Goal: Task Accomplishment & Management: Manage account settings

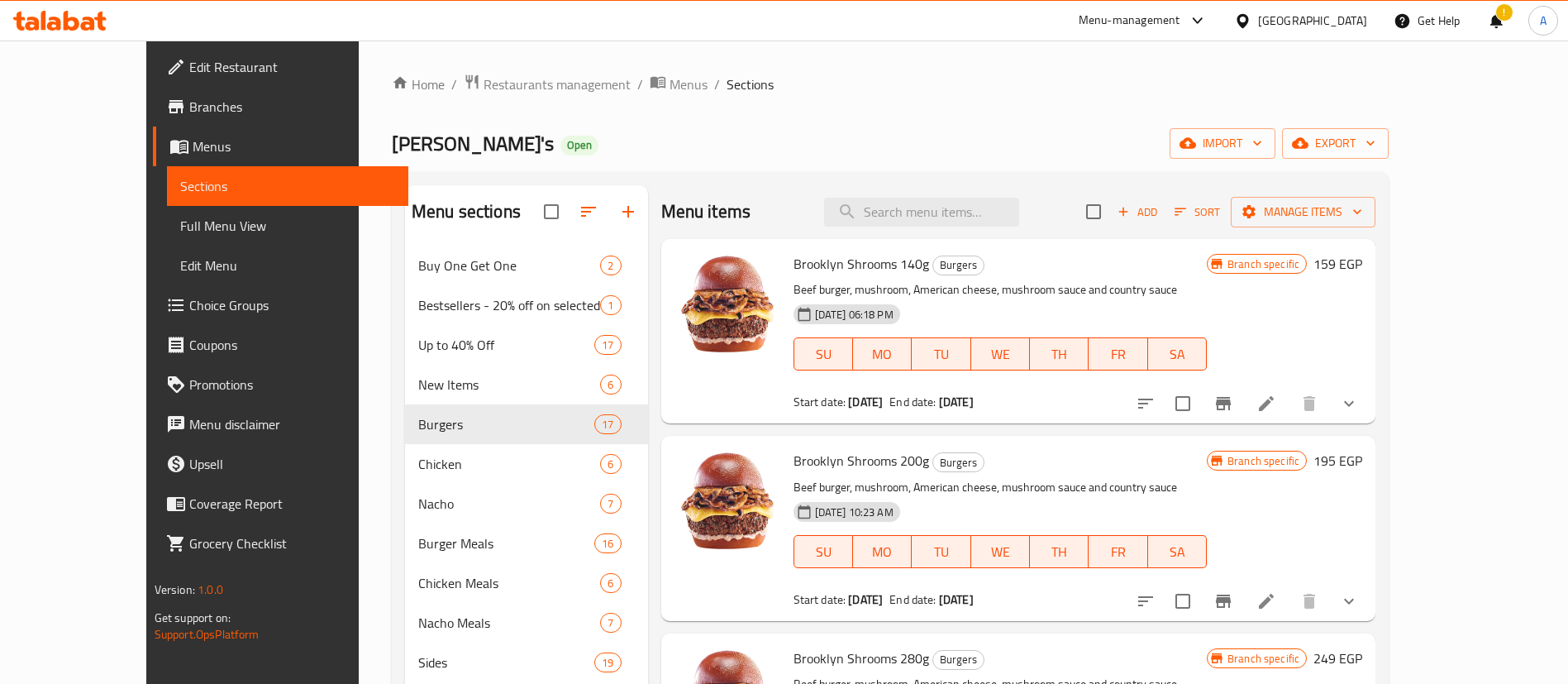
scroll to position [1383, 0]
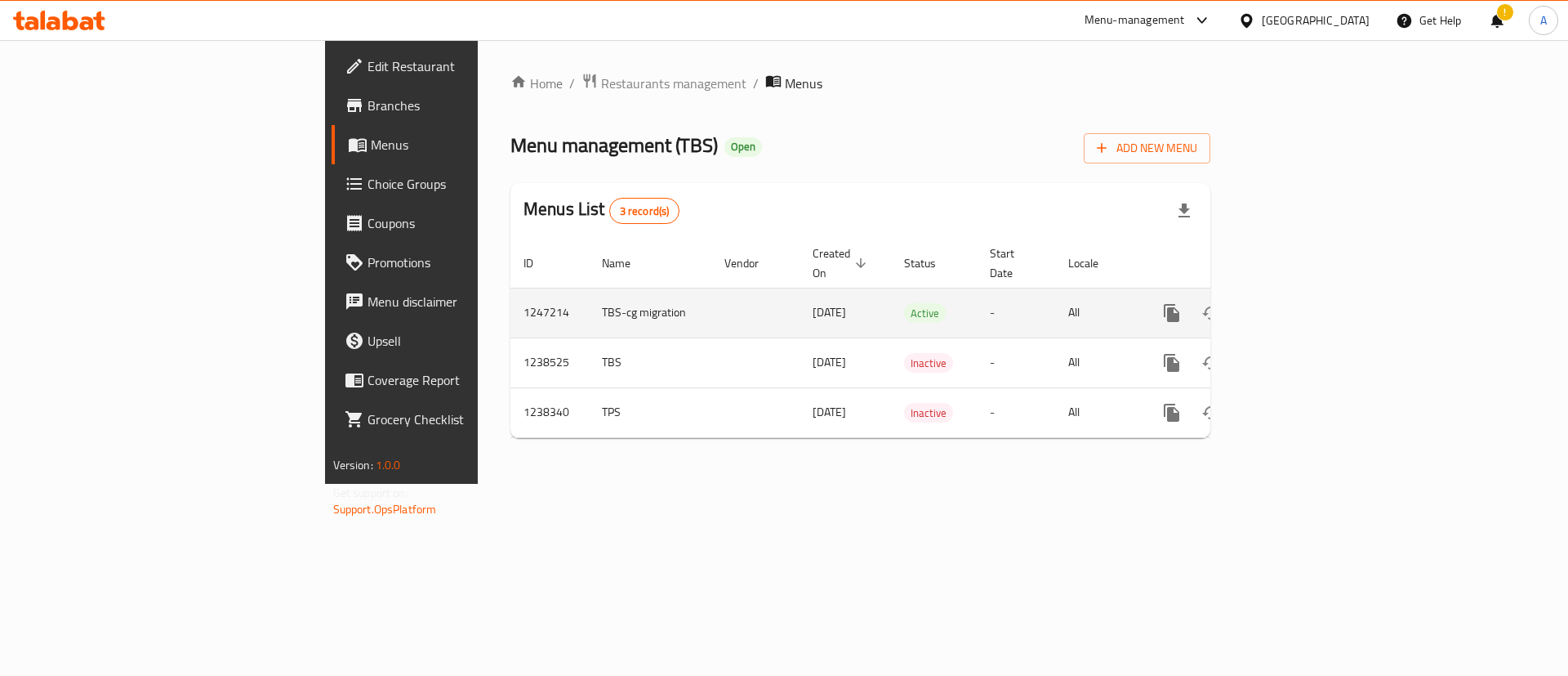
click at [1310, 293] on link "enhanced table" at bounding box center [1290, 313] width 40 height 40
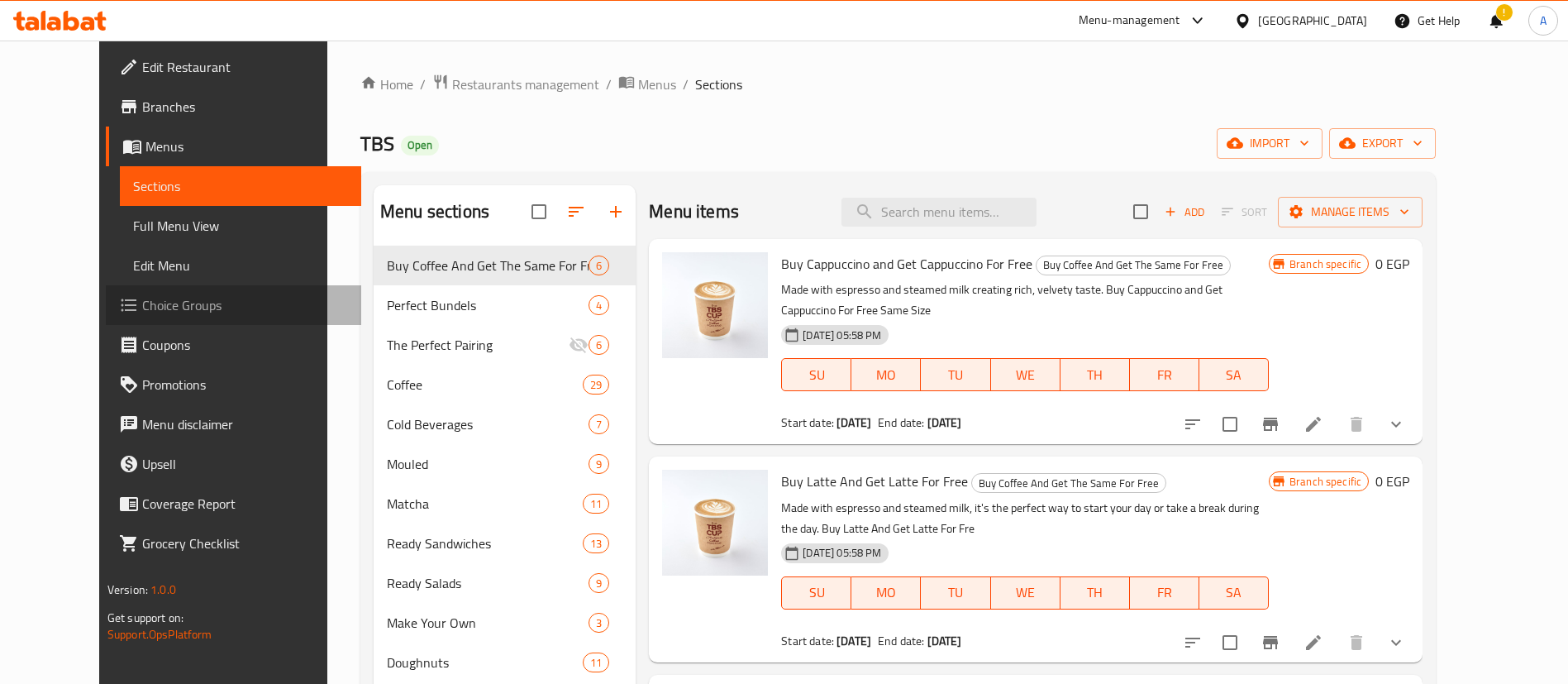
click at [142, 301] on span "Choice Groups" at bounding box center [245, 305] width 205 height 20
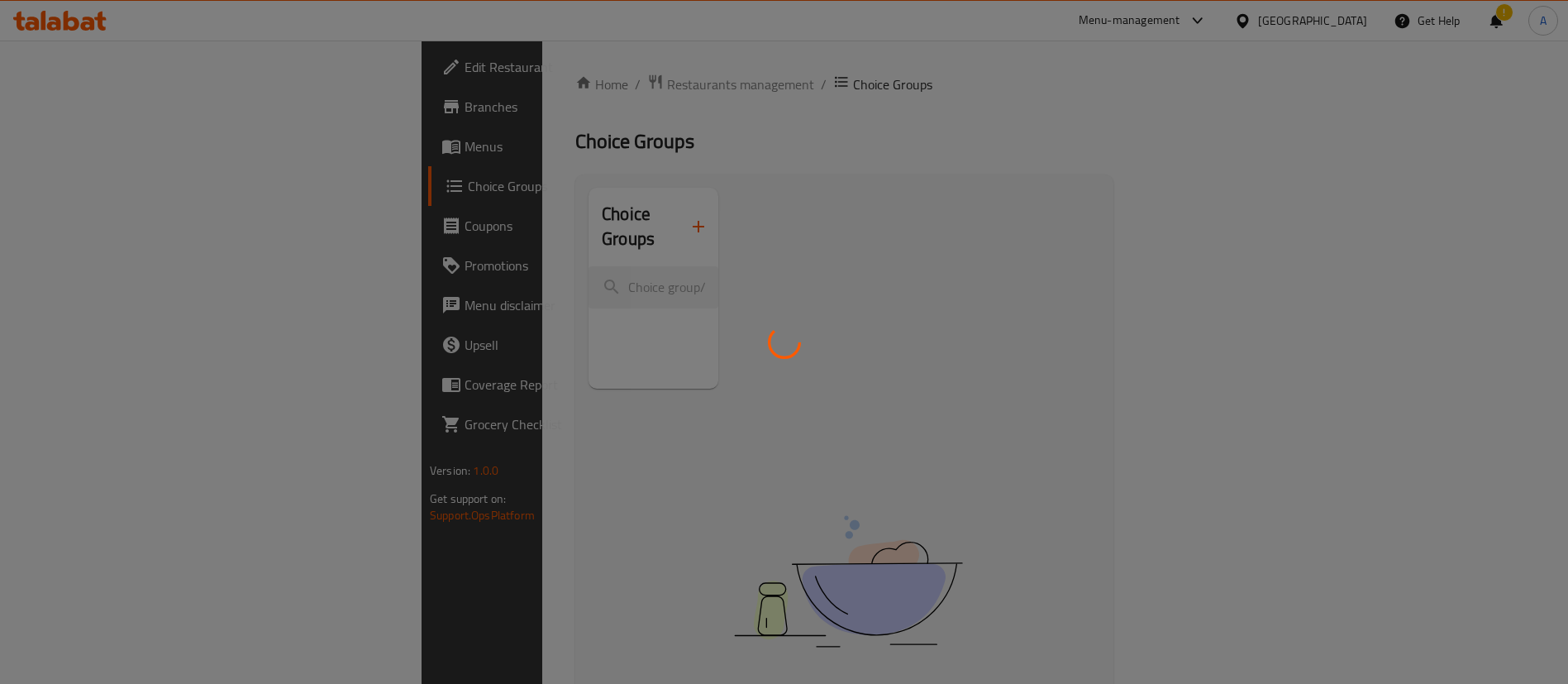
click at [483, 256] on div at bounding box center [784, 342] width 1568 height 684
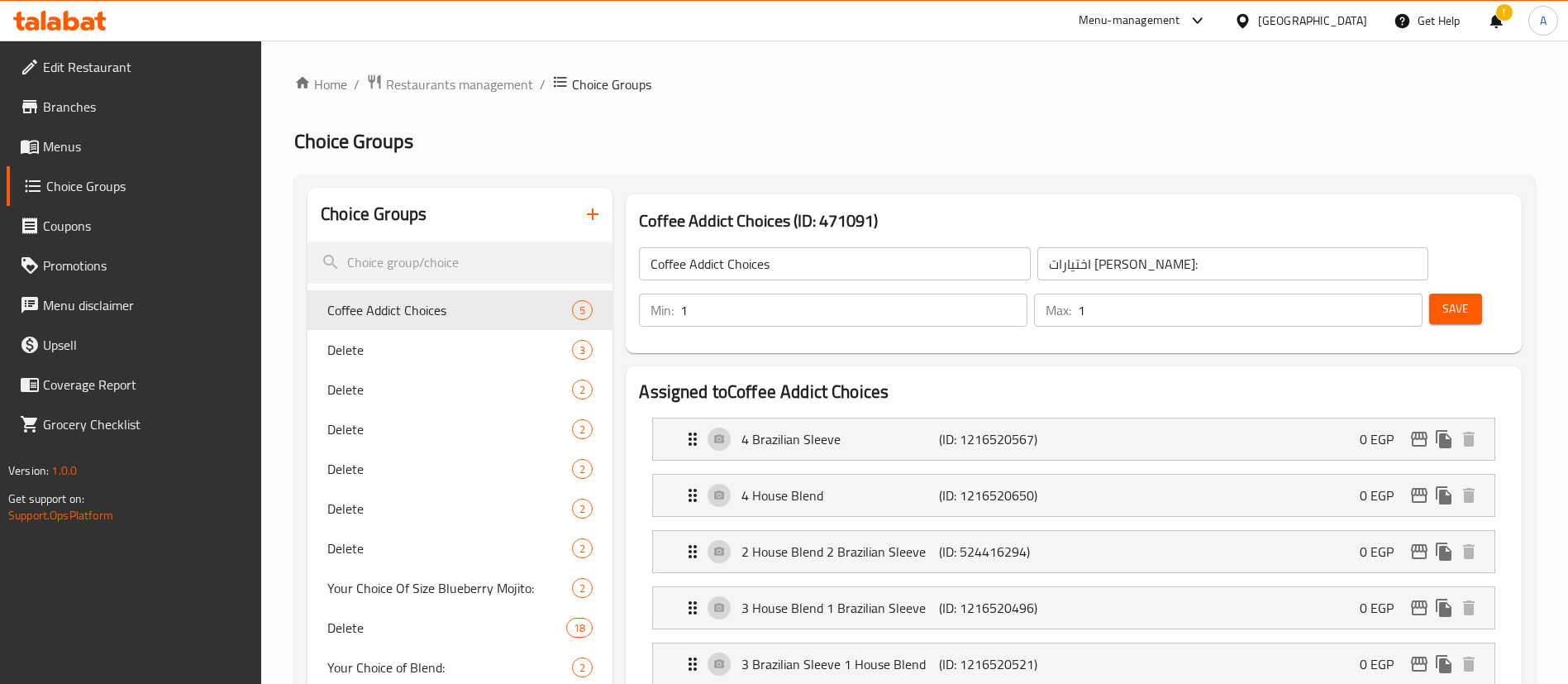
click at [483, 256] on input "search" at bounding box center [459, 262] width 305 height 42
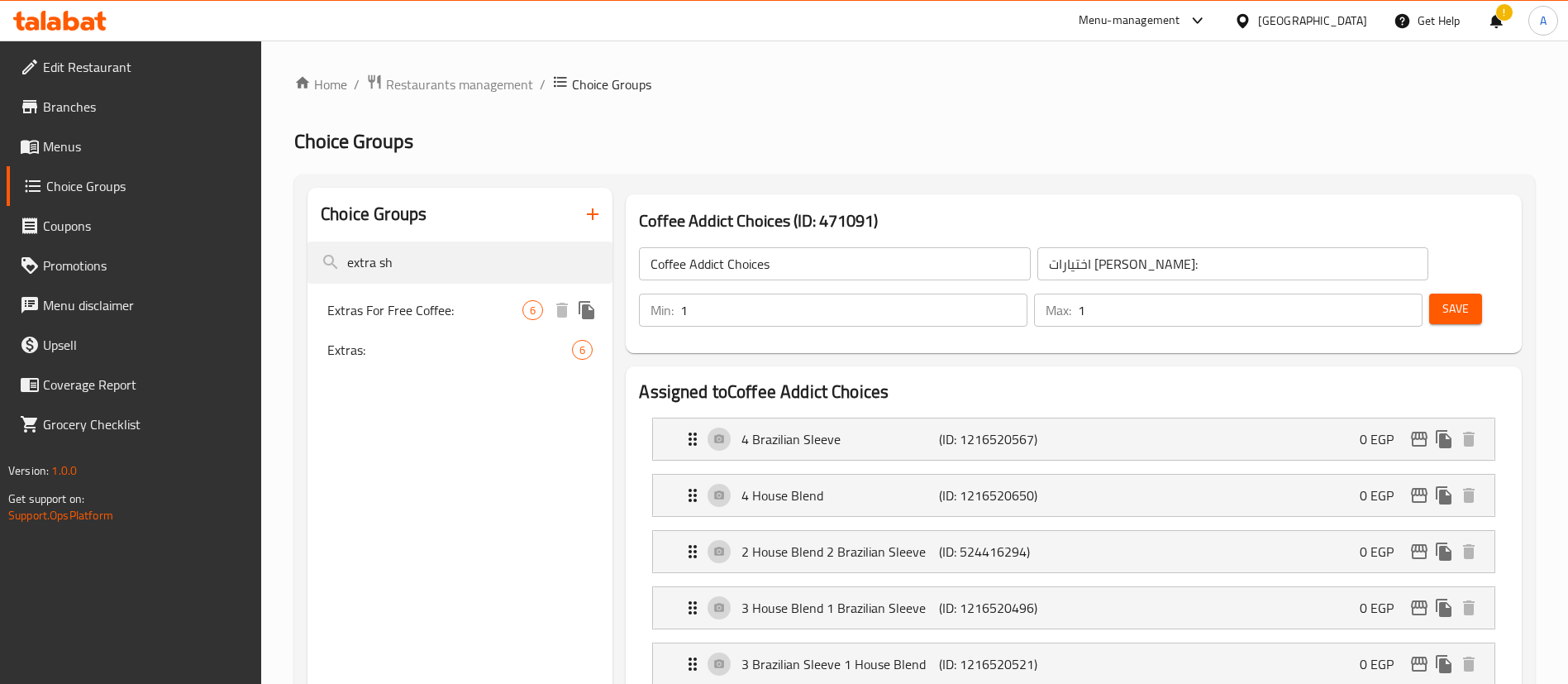
type input "extra sh"
click at [399, 312] on span "Extras For Free Coffee:" at bounding box center [425, 310] width 195 height 20
type input "Extras For Free Coffee:"
type input "الإضافات للقهوة المجانية:"
type input "0"
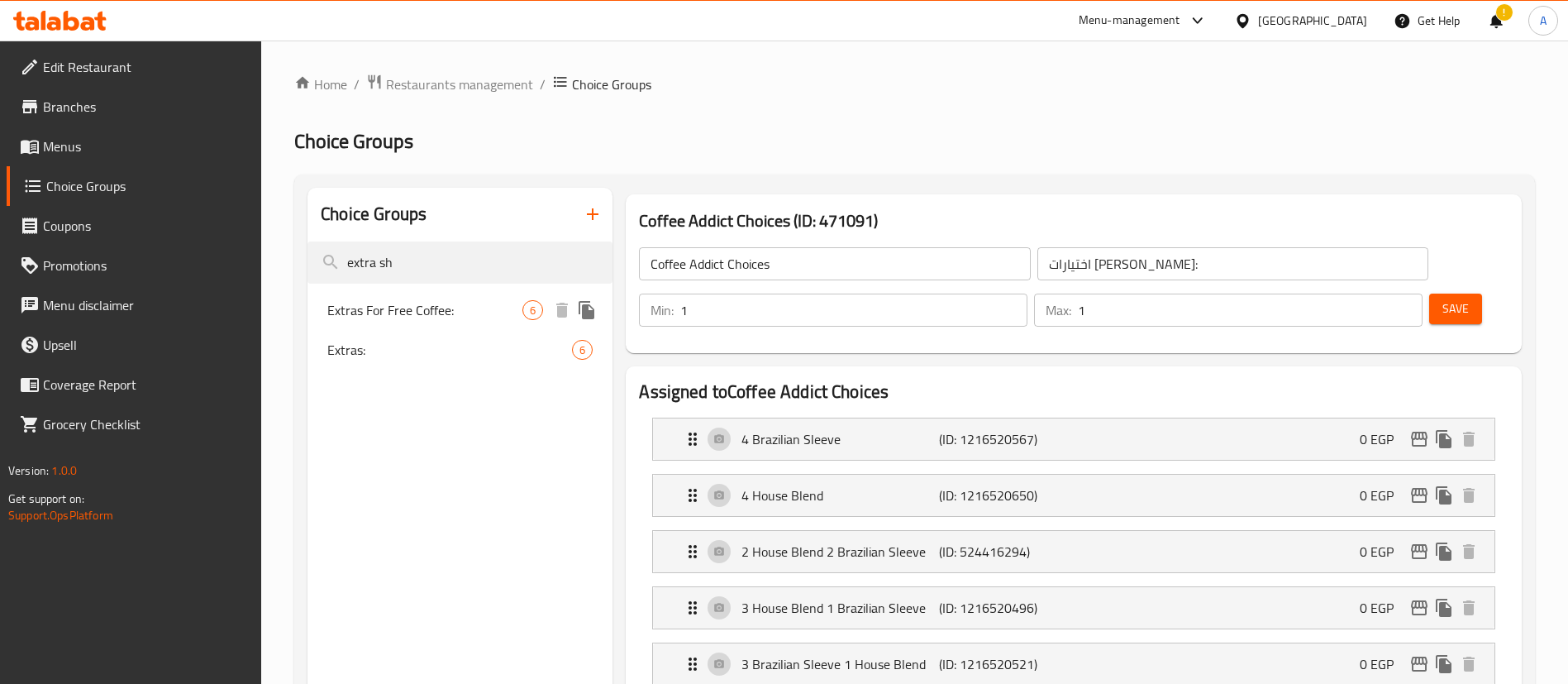
type input "2"
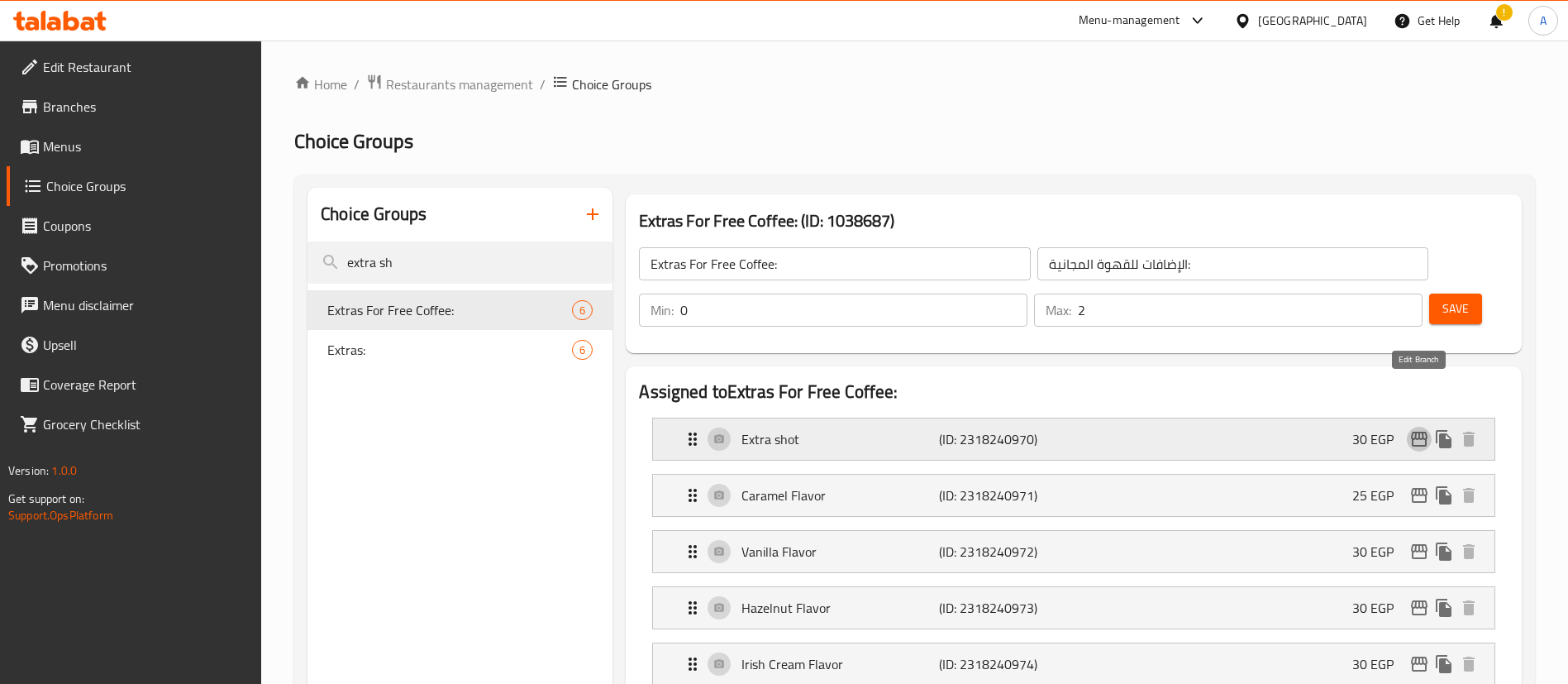
click at [1416, 432] on icon "edit" at bounding box center [1419, 439] width 17 height 15
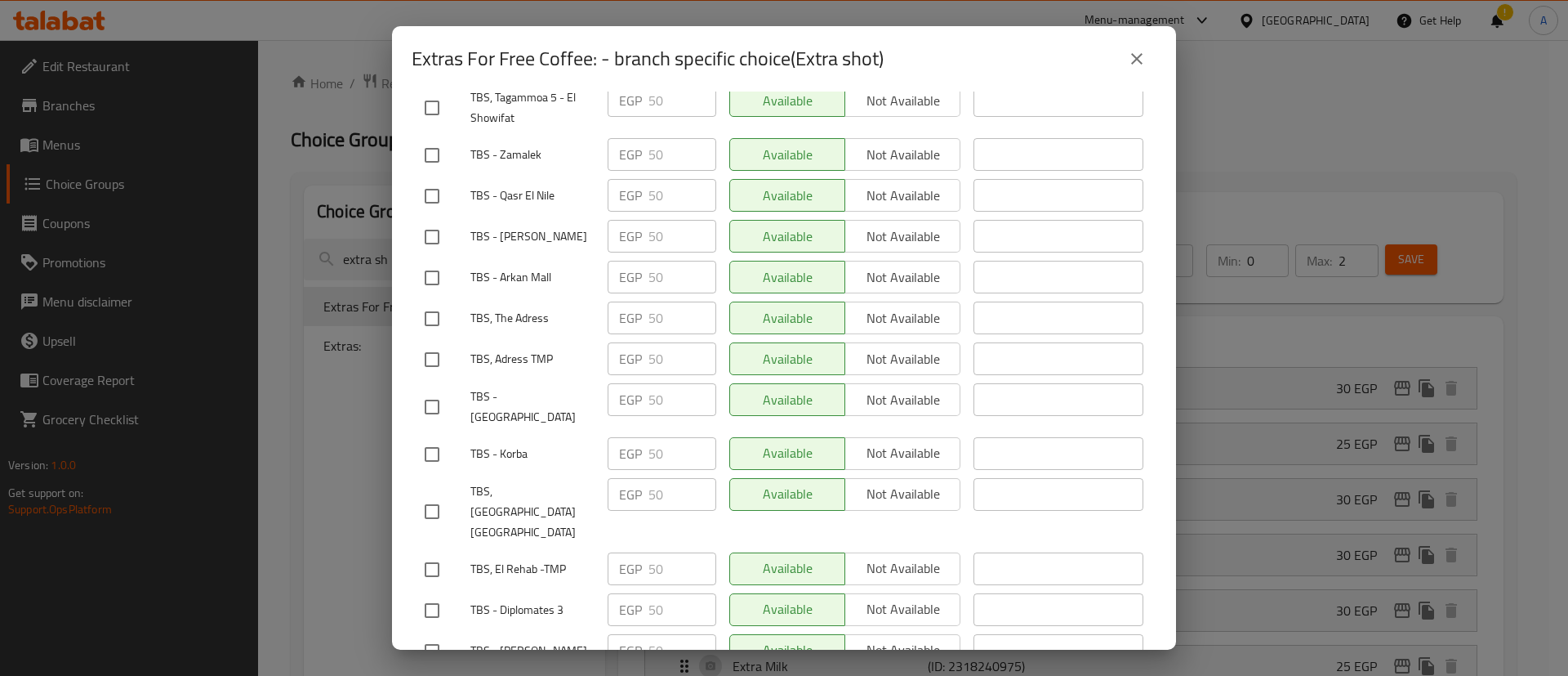
scroll to position [776, 0]
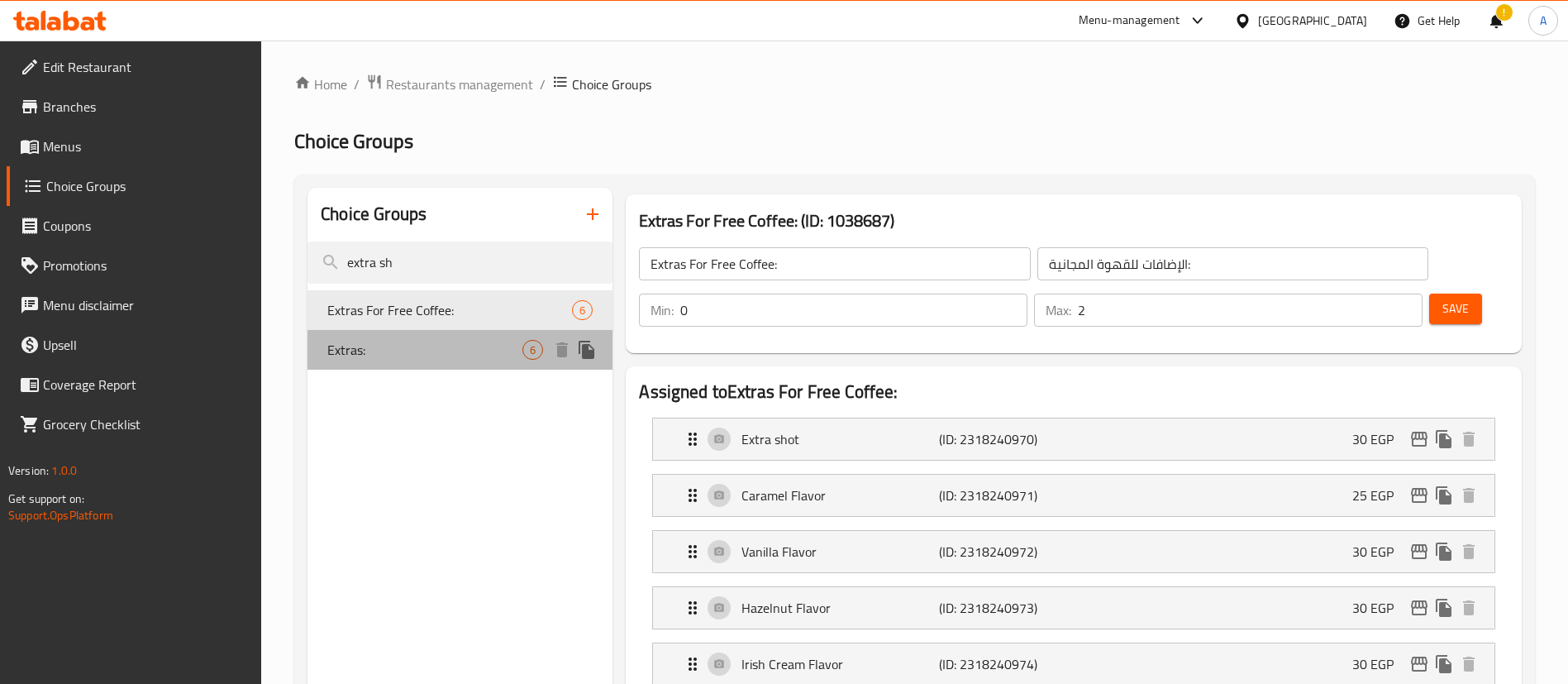
click at [412, 344] on span "Extras:" at bounding box center [425, 350] width 195 height 20
type input "Extras:"
type input "الإضافات:"
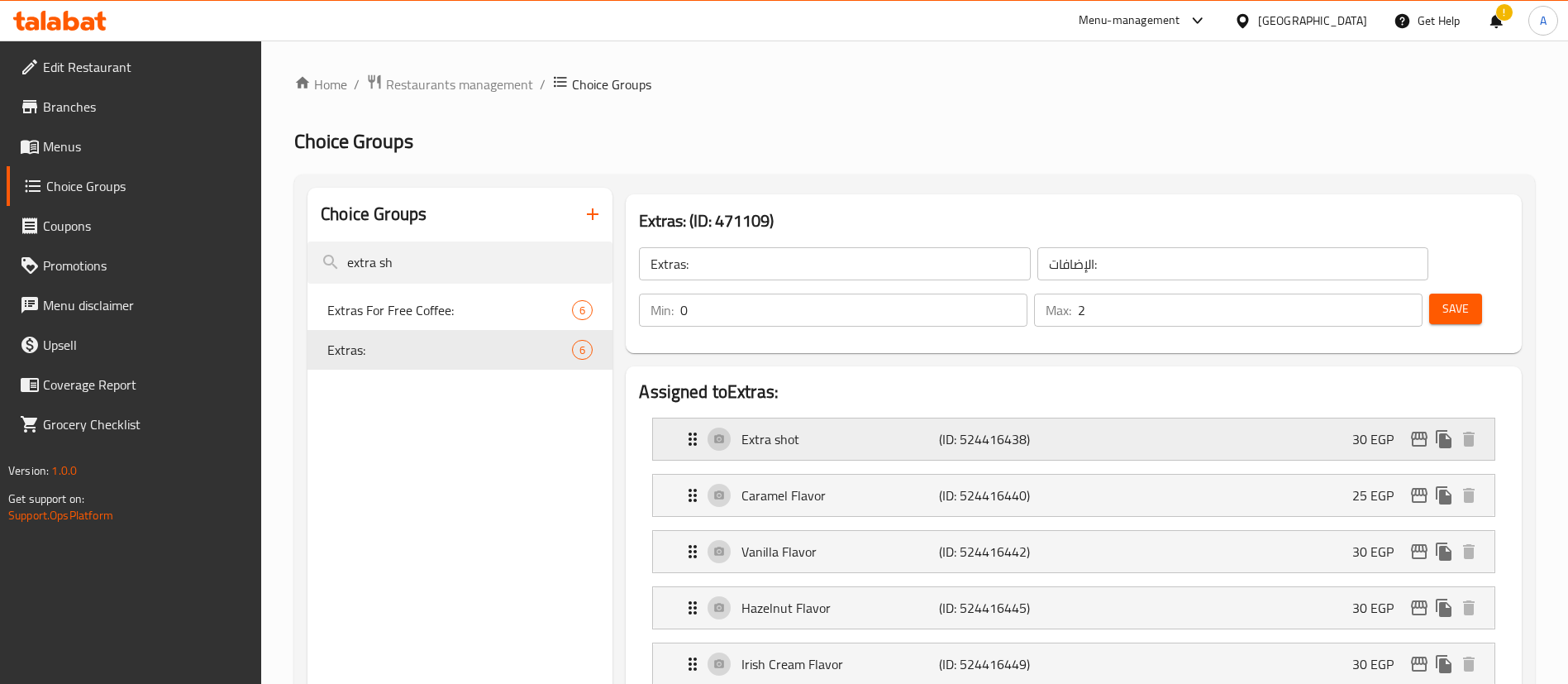
click at [1414, 432] on icon "edit" at bounding box center [1419, 439] width 17 height 15
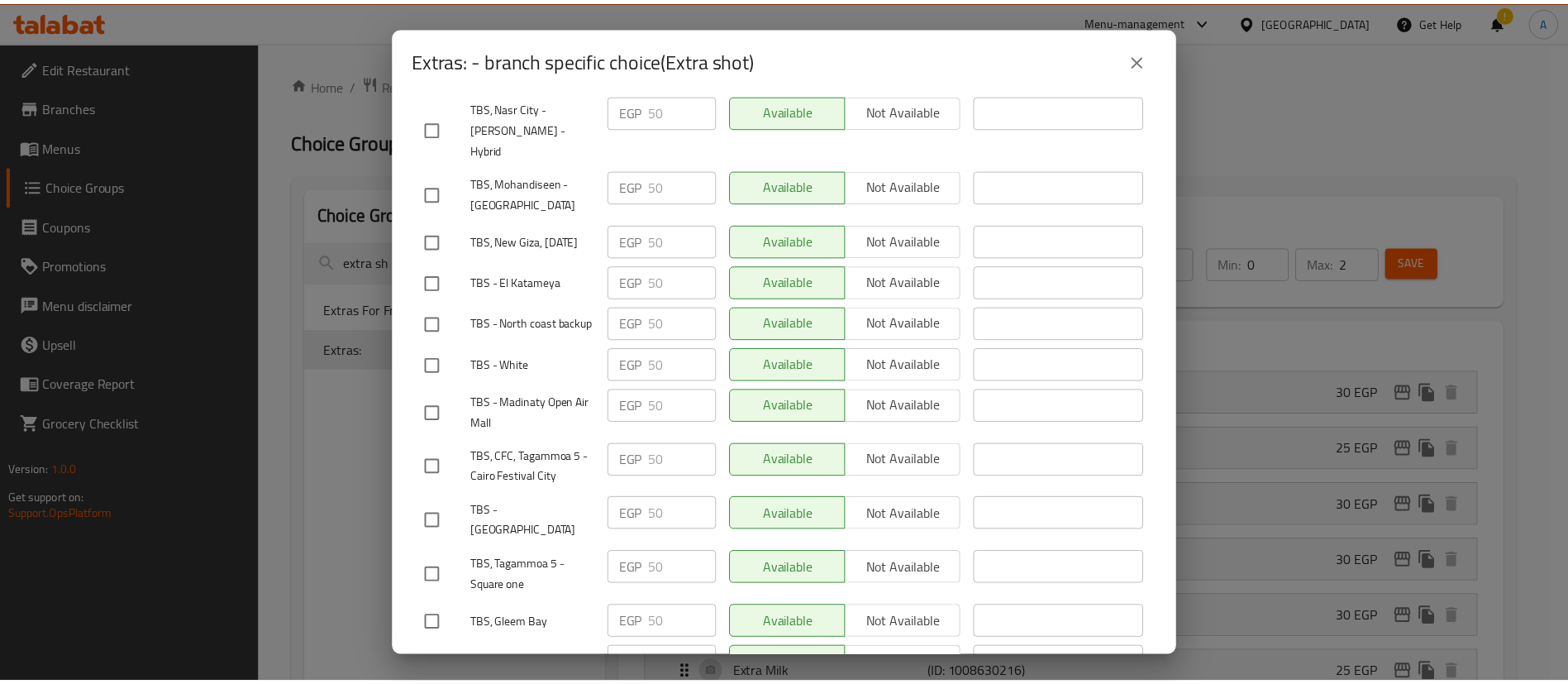
scroll to position [1777, 0]
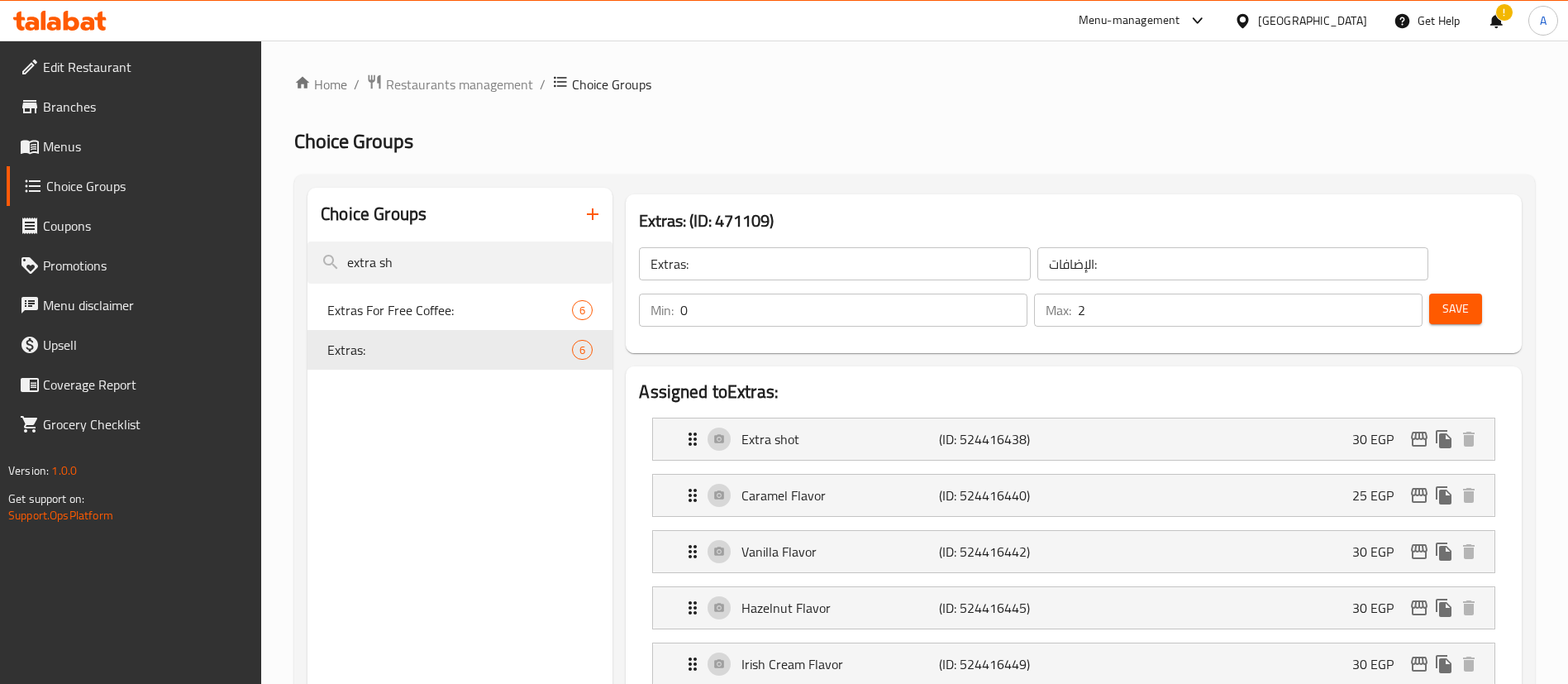
click at [67, 140] on span "Menus" at bounding box center [145, 146] width 205 height 20
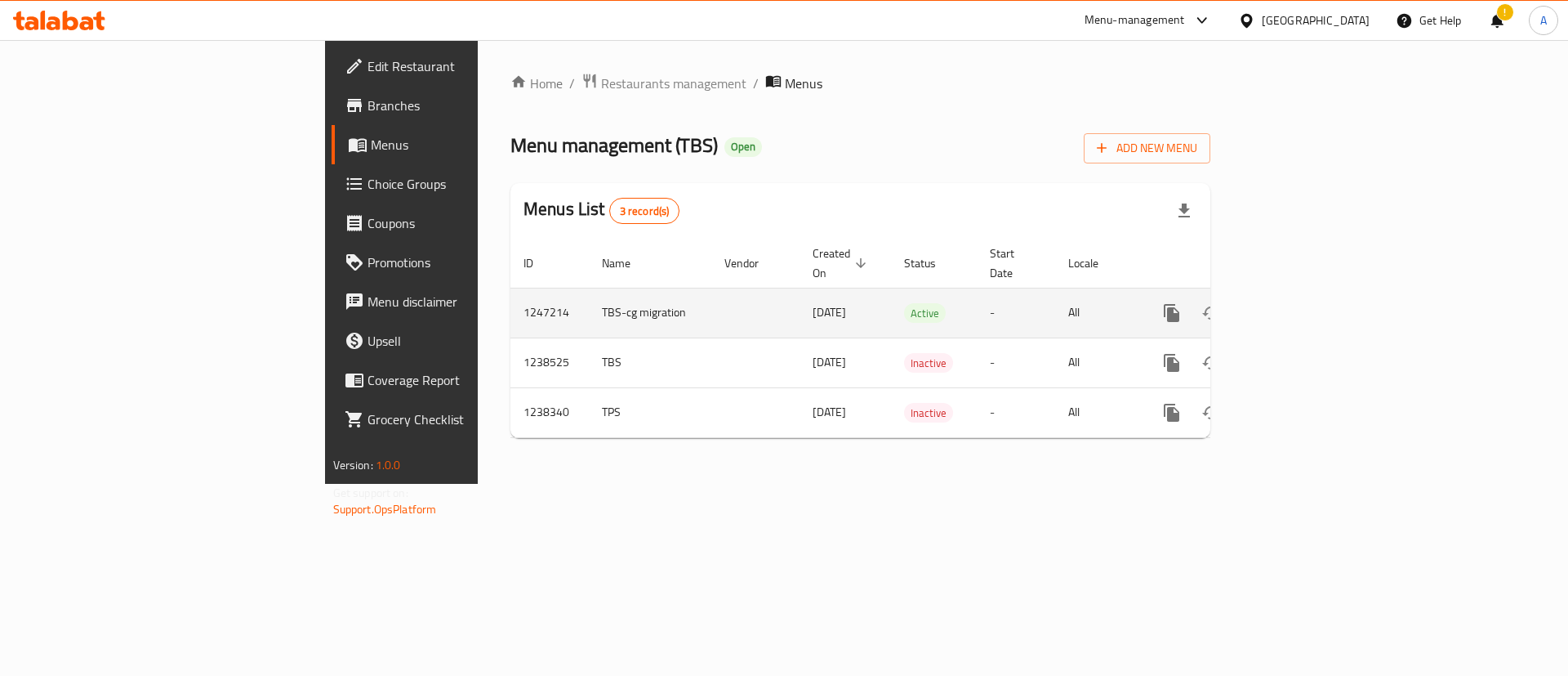
click at [1297, 305] on icon "enhanced table" at bounding box center [1290, 313] width 15 height 15
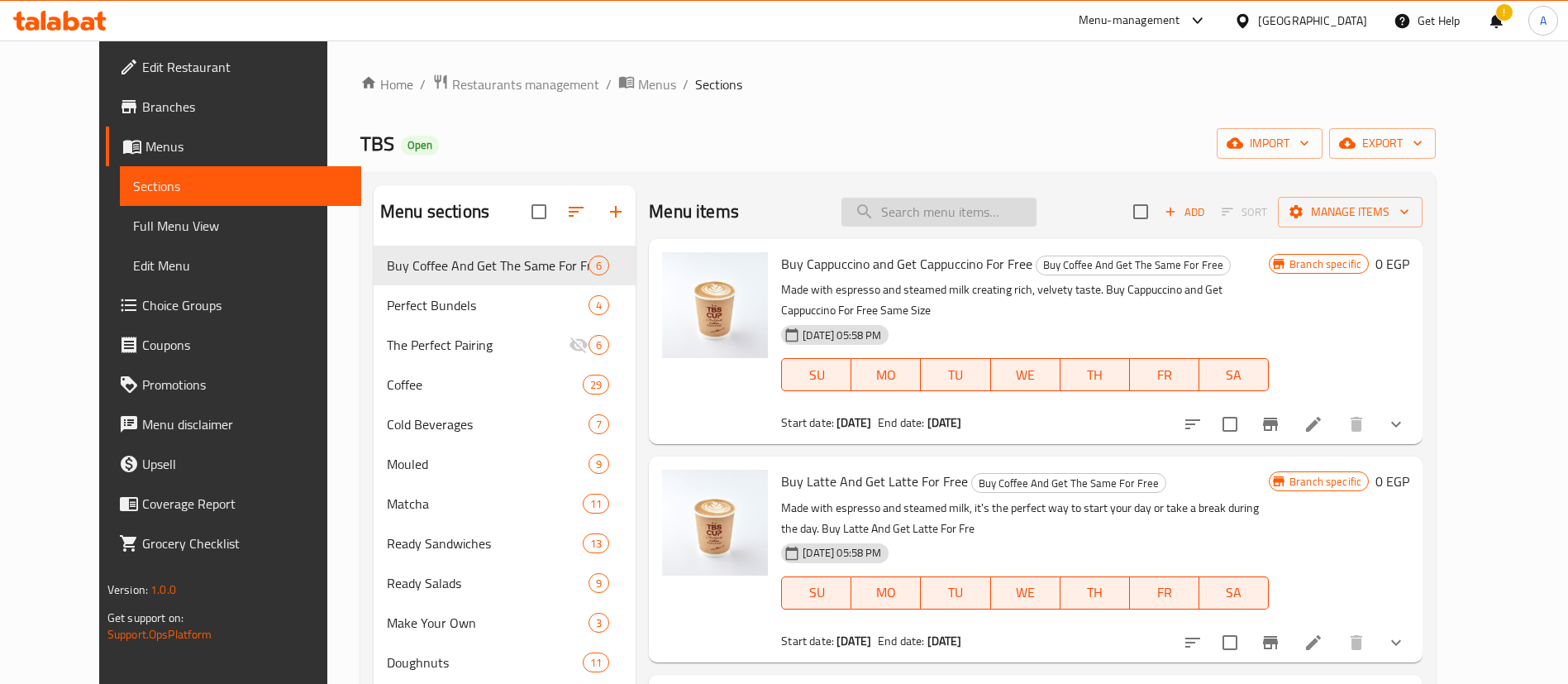
click at [946, 219] on input "search" at bounding box center [939, 212] width 195 height 29
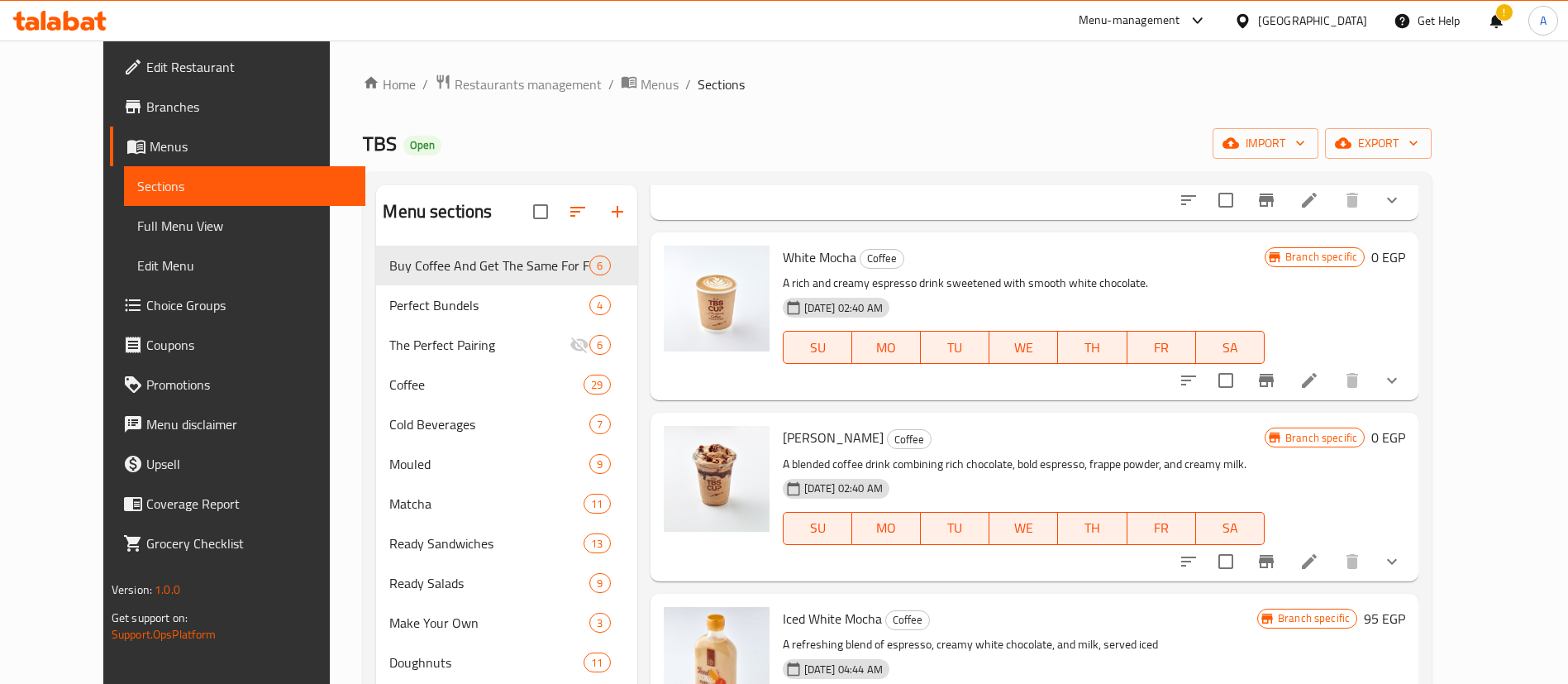
scroll to position [413, 0]
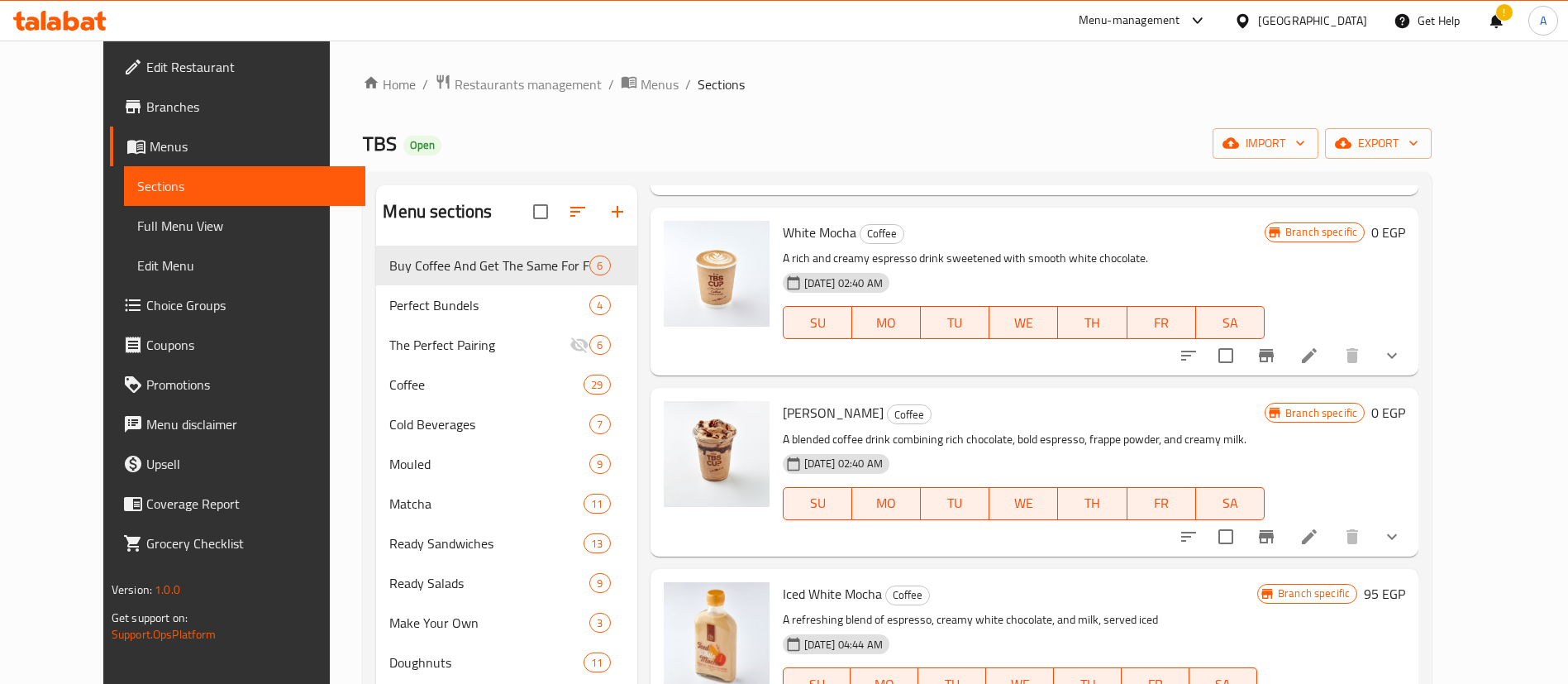
type input "mocha"
click at [1411, 549] on div at bounding box center [1289, 537] width 243 height 40
click at [1402, 539] on icon "show more" at bounding box center [1392, 536] width 20 height 20
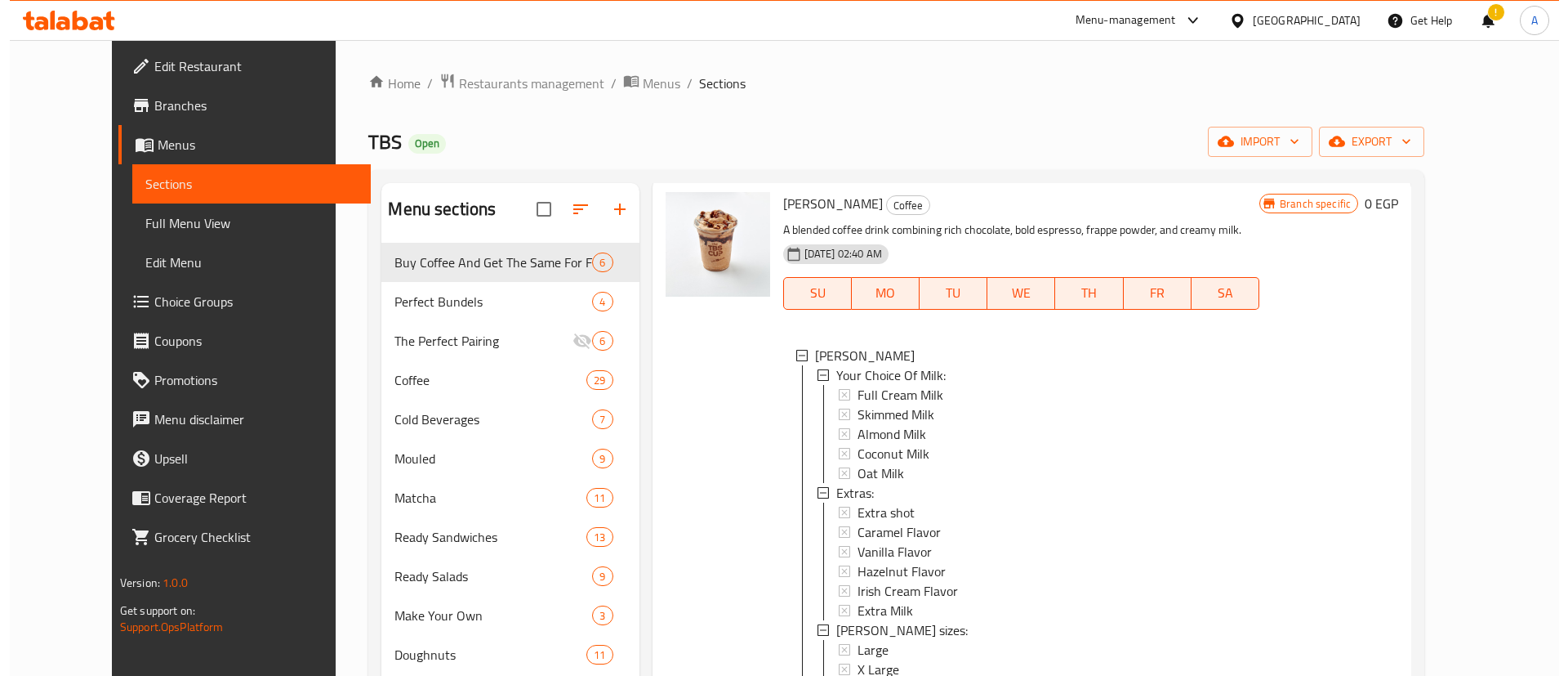
scroll to position [2, 0]
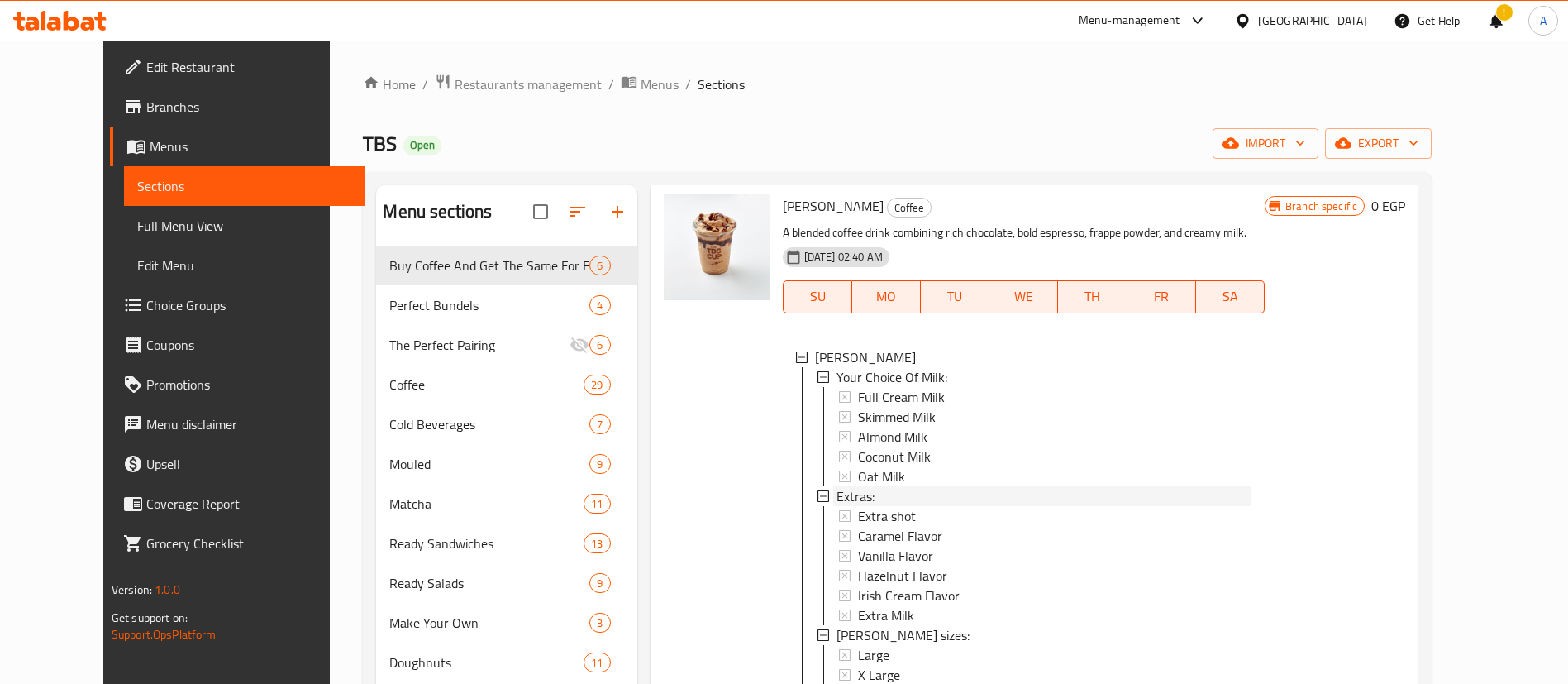
click at [873, 495] on div "Extras:" at bounding box center [1044, 496] width 415 height 20
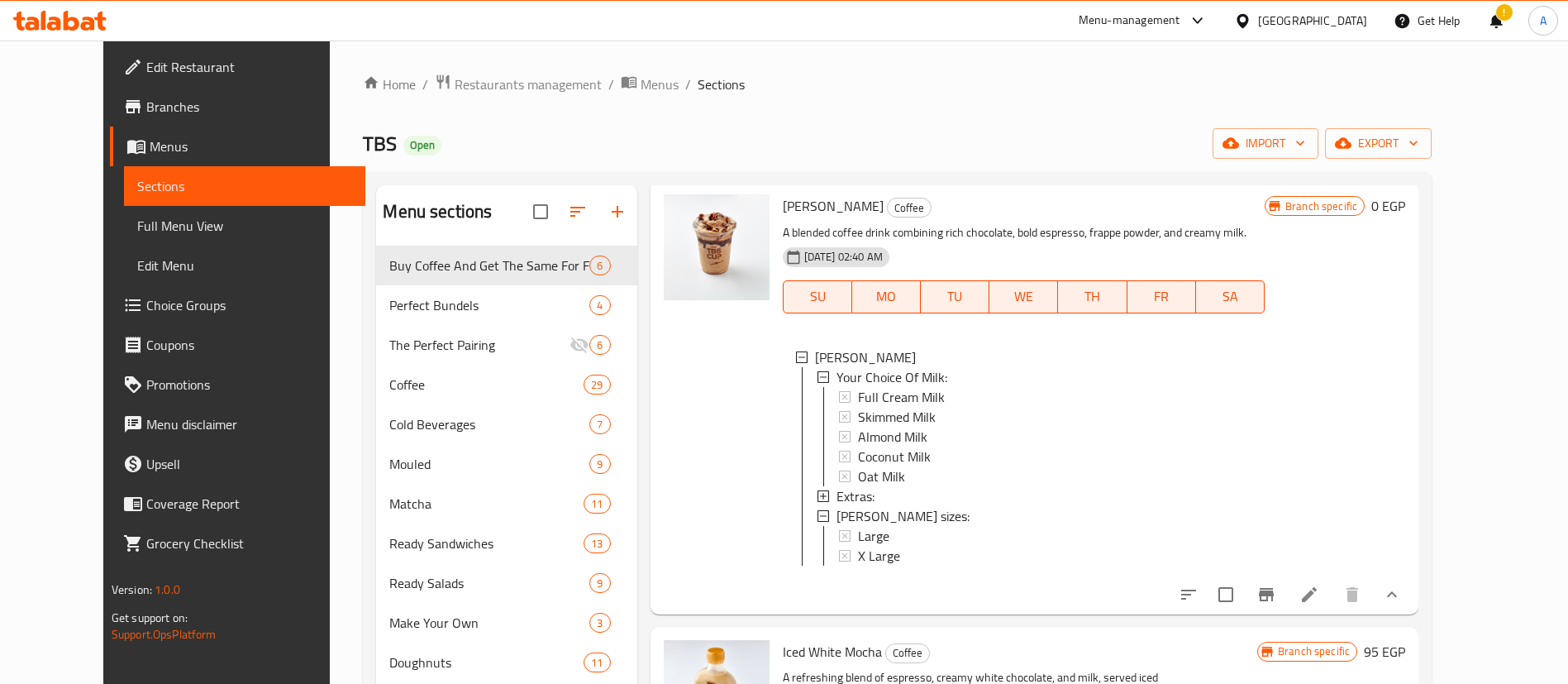
click at [873, 495] on div "Extras:" at bounding box center [1044, 496] width 415 height 20
click at [883, 493] on div "Extras:" at bounding box center [1044, 496] width 415 height 20
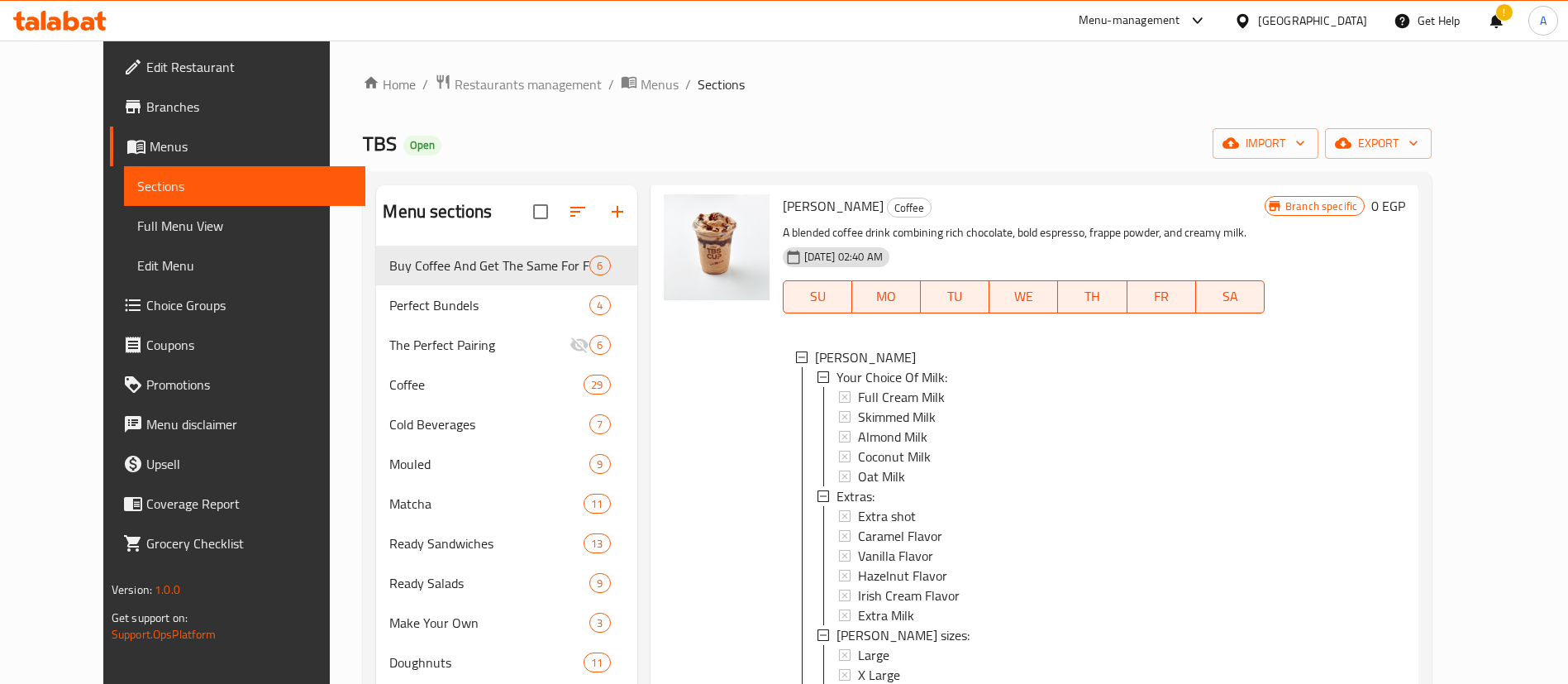
click at [870, 494] on div "Extras:" at bounding box center [1044, 496] width 415 height 20
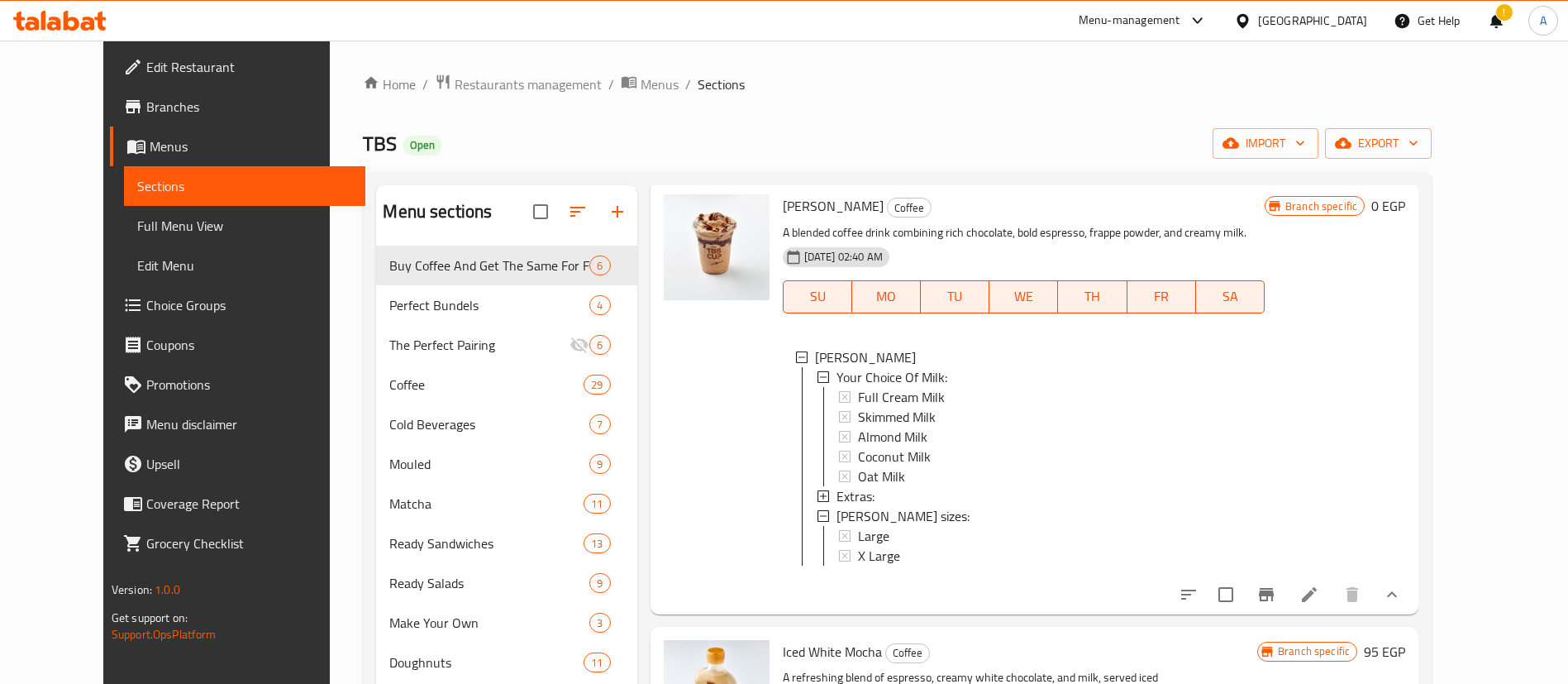
click at [870, 494] on div "Extras:" at bounding box center [1044, 496] width 415 height 20
copy li "Extras:"
click at [139, 317] on link "Choice Groups" at bounding box center [238, 305] width 255 height 40
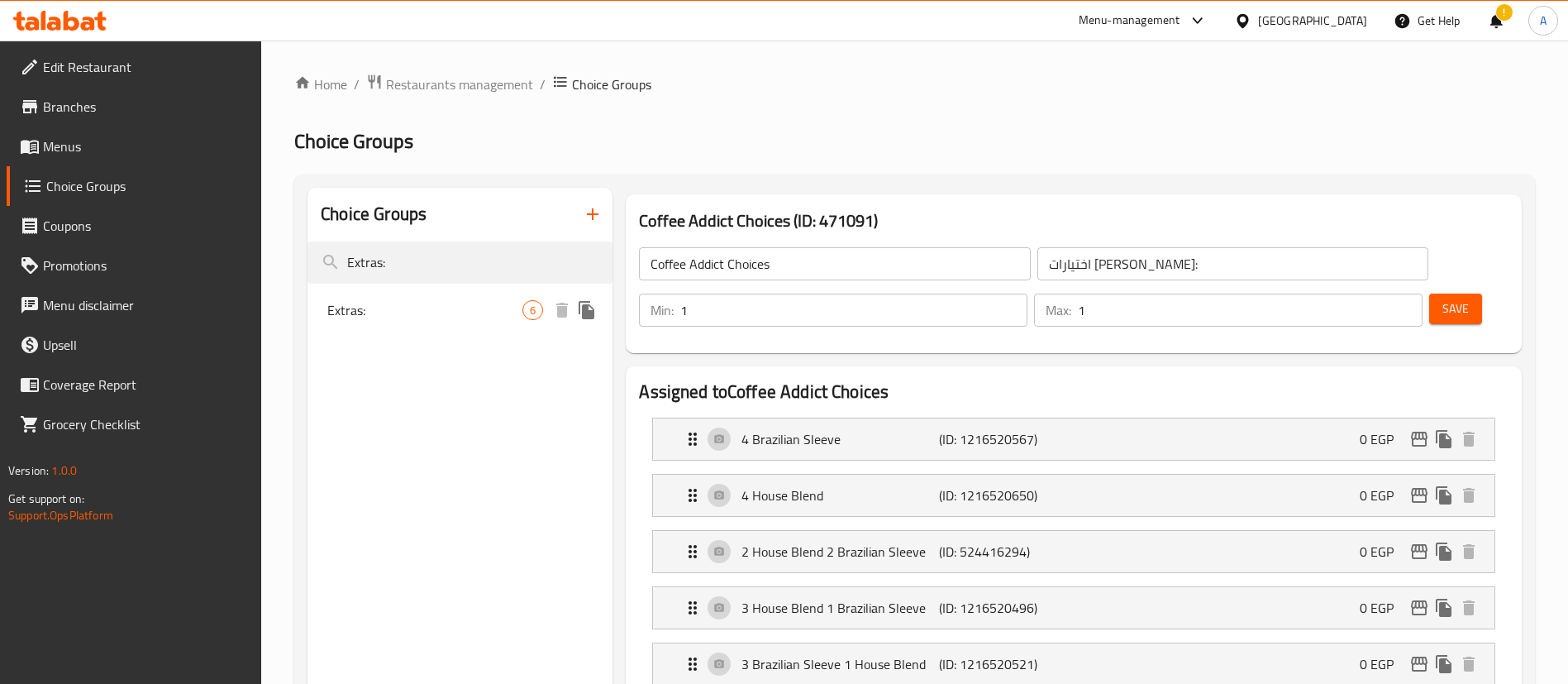
type input "Extras:"
click at [434, 310] on span "Extras:" at bounding box center [425, 310] width 195 height 20
type input "Extras:"
type input "الإضافات:"
type input "0"
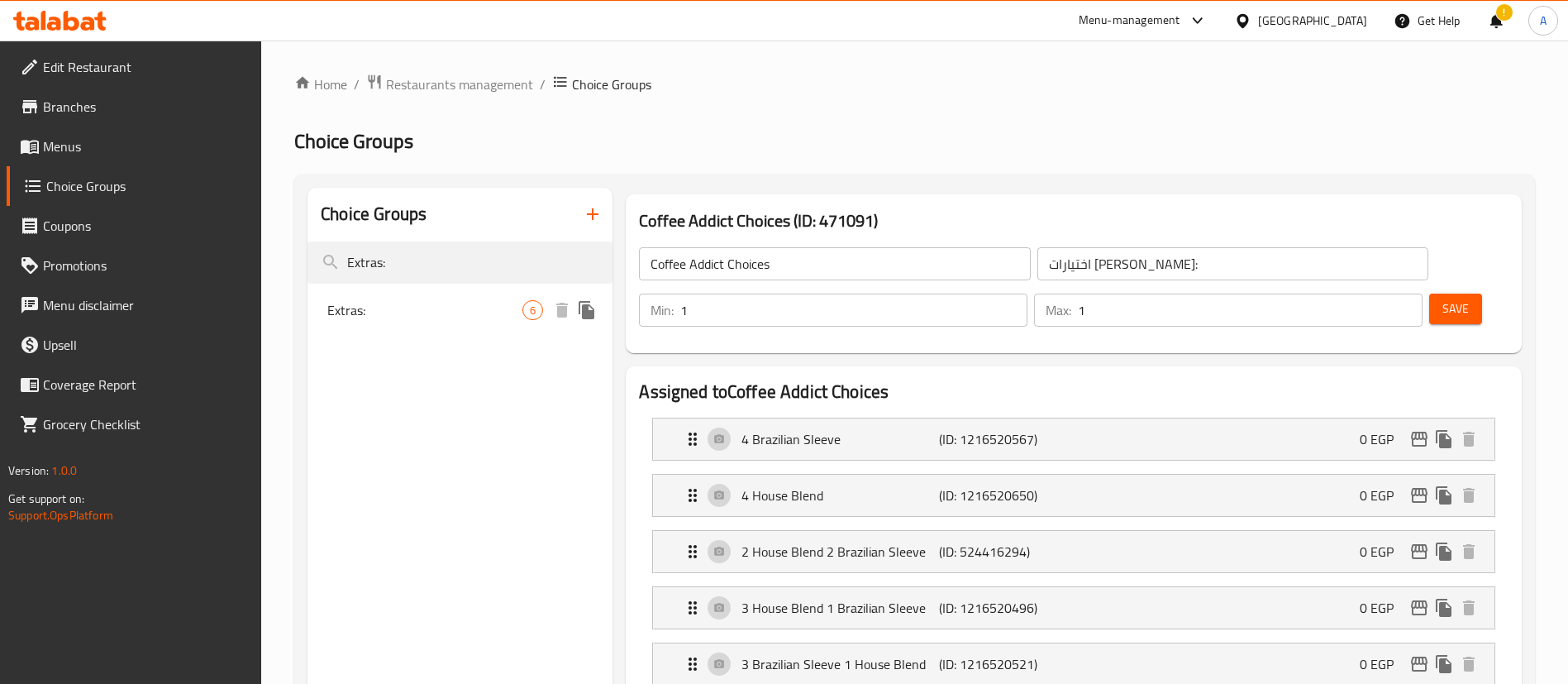
type input "2"
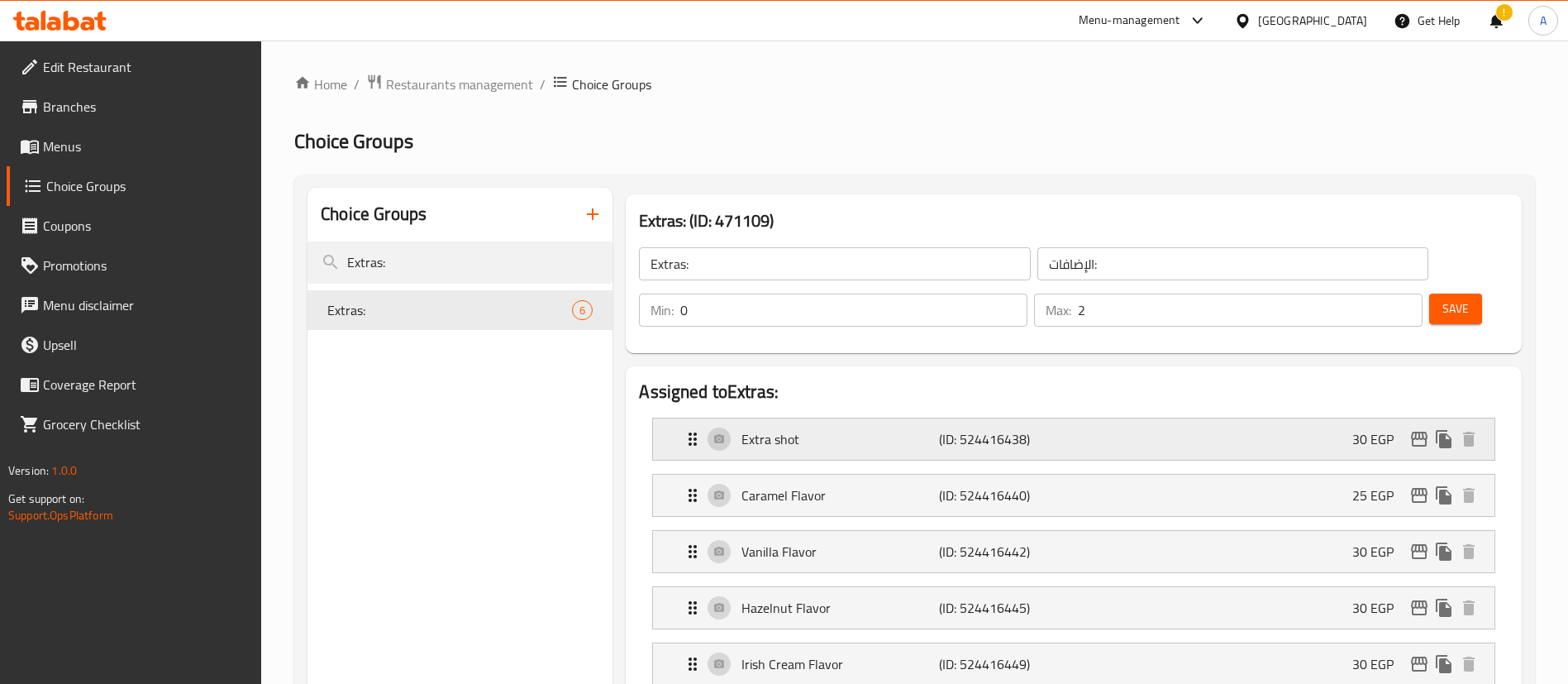
click at [1421, 432] on icon "edit" at bounding box center [1419, 439] width 17 height 15
click at [89, 142] on span "Menus" at bounding box center [145, 146] width 205 height 20
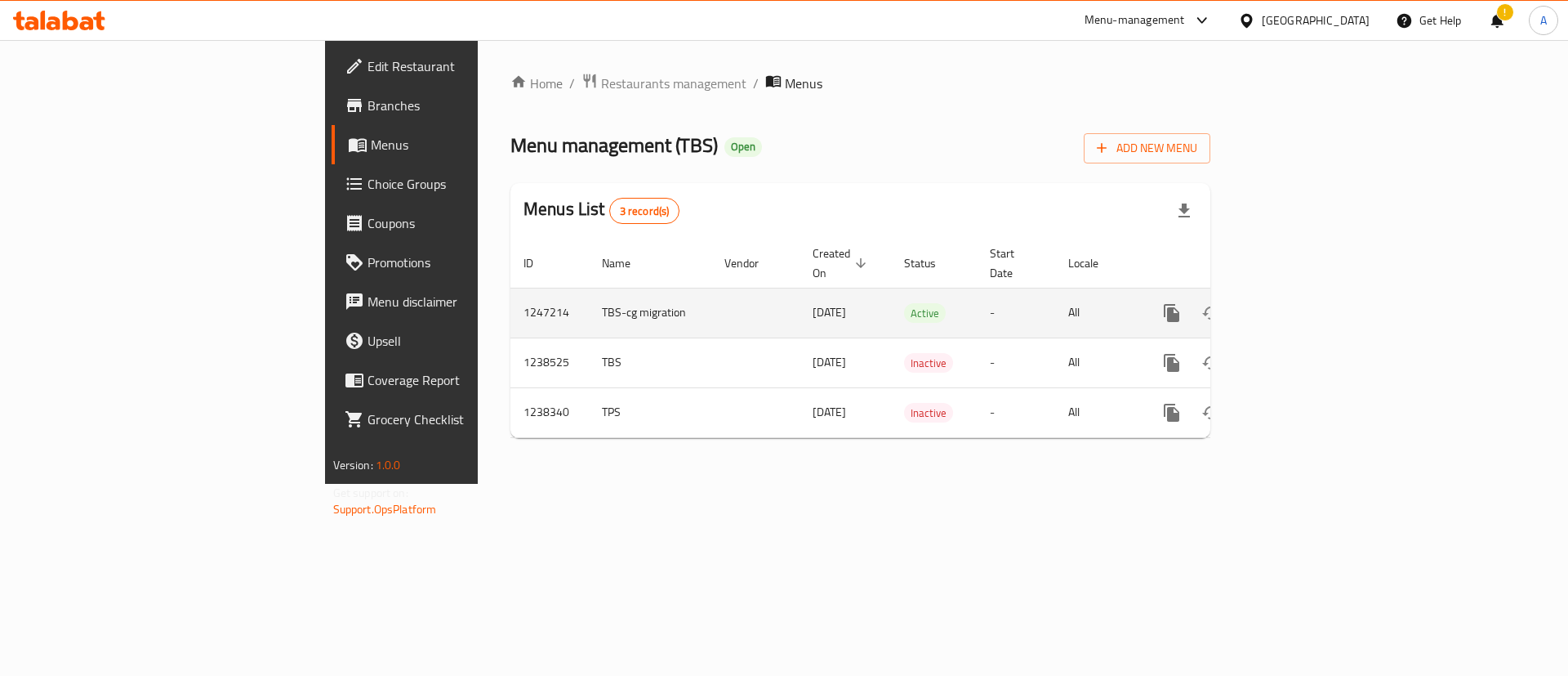
click at [1300, 303] on icon "enhanced table" at bounding box center [1290, 313] width 20 height 20
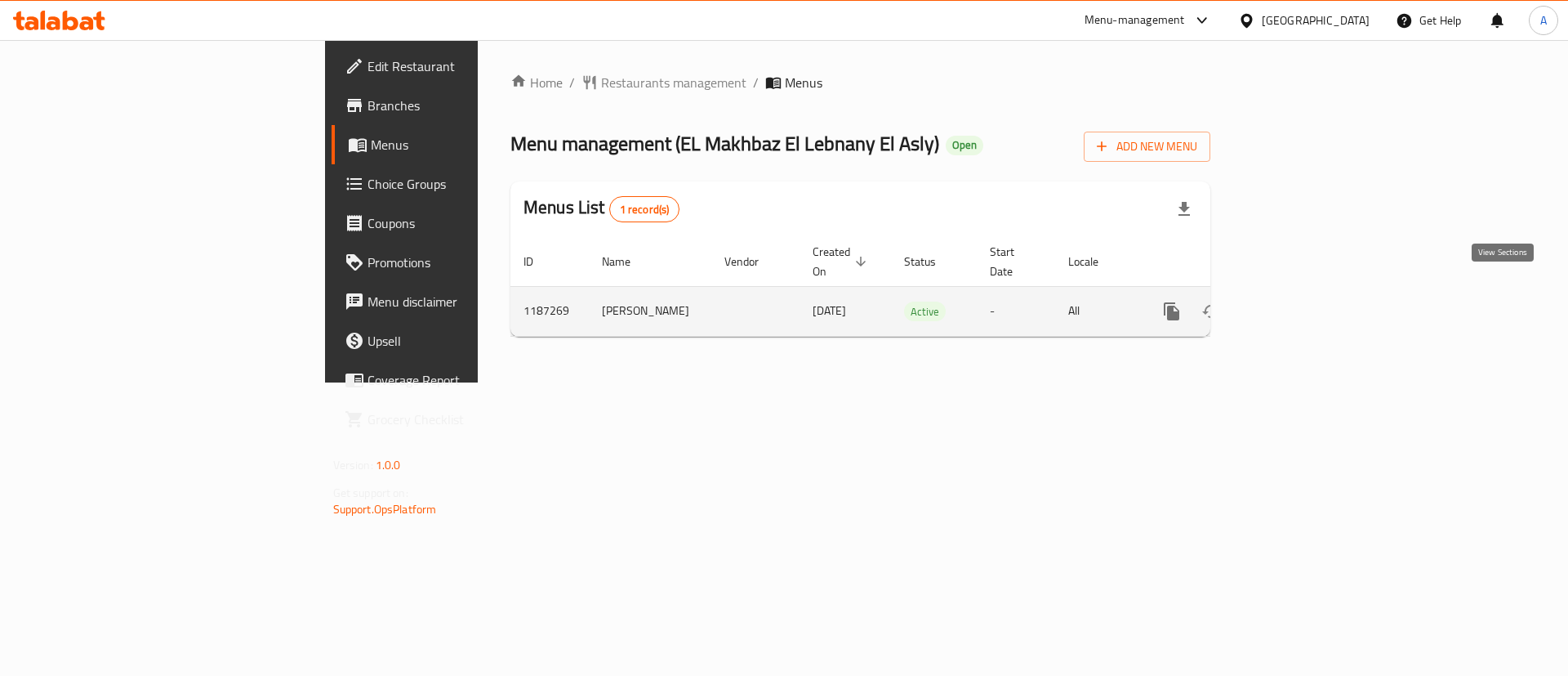
click at [1300, 301] on icon "enhanced table" at bounding box center [1290, 311] width 20 height 20
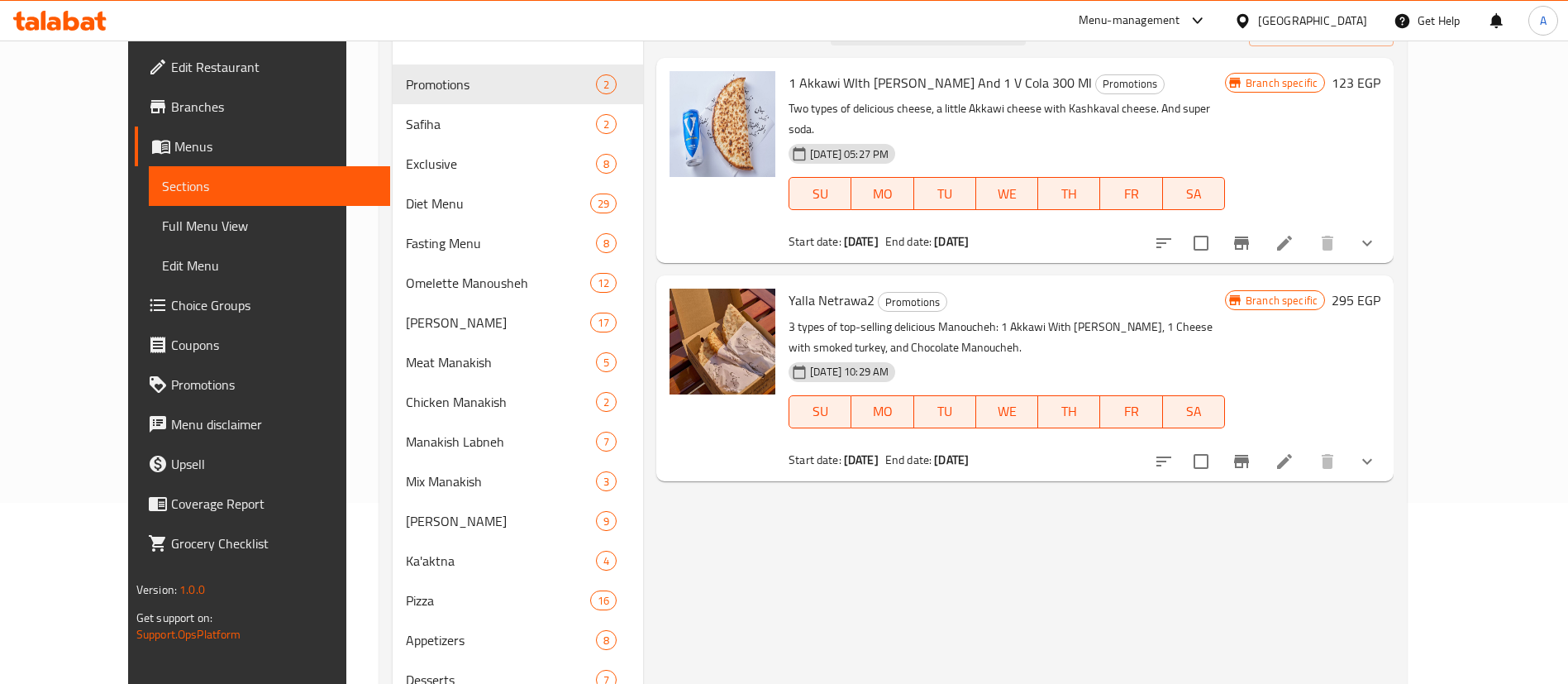
scroll to position [206, 0]
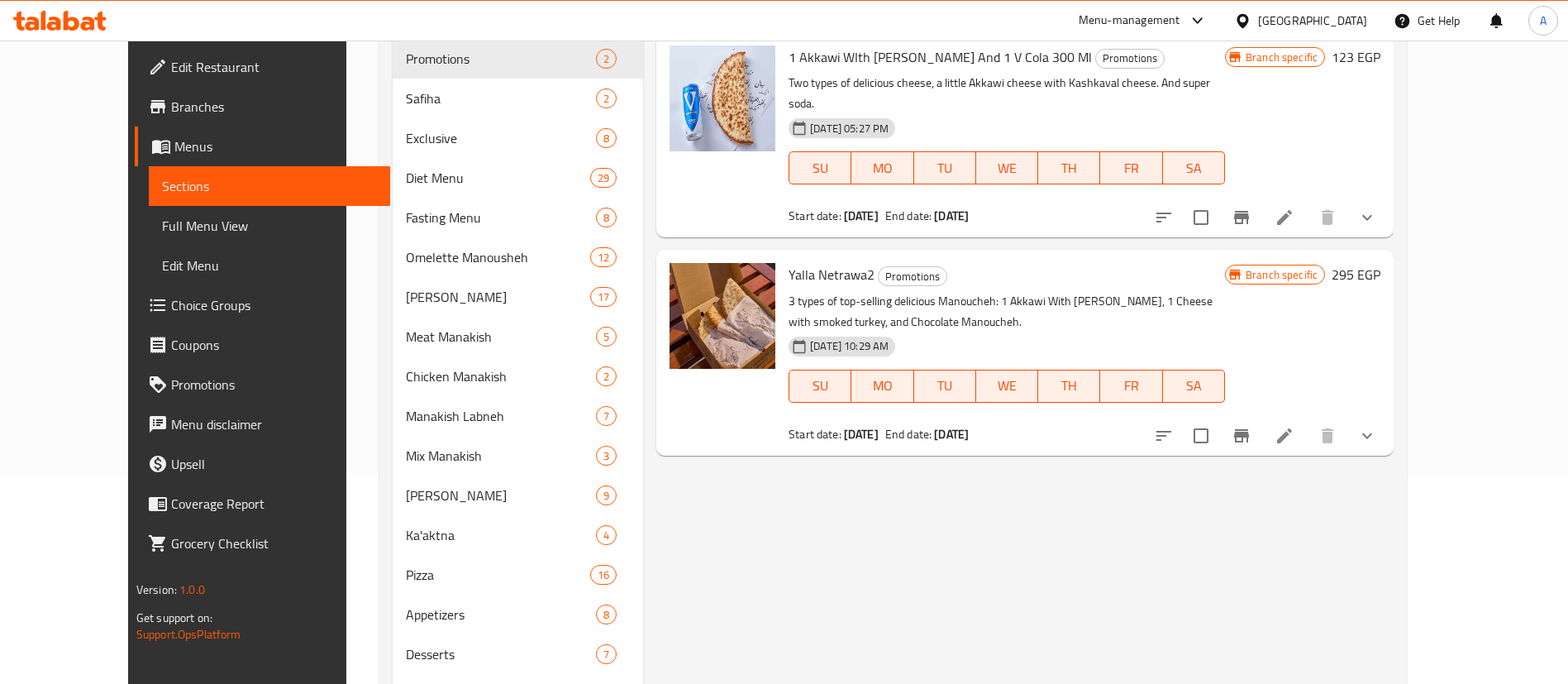
click at [1377, 426] on icon "show more" at bounding box center [1367, 436] width 20 height 20
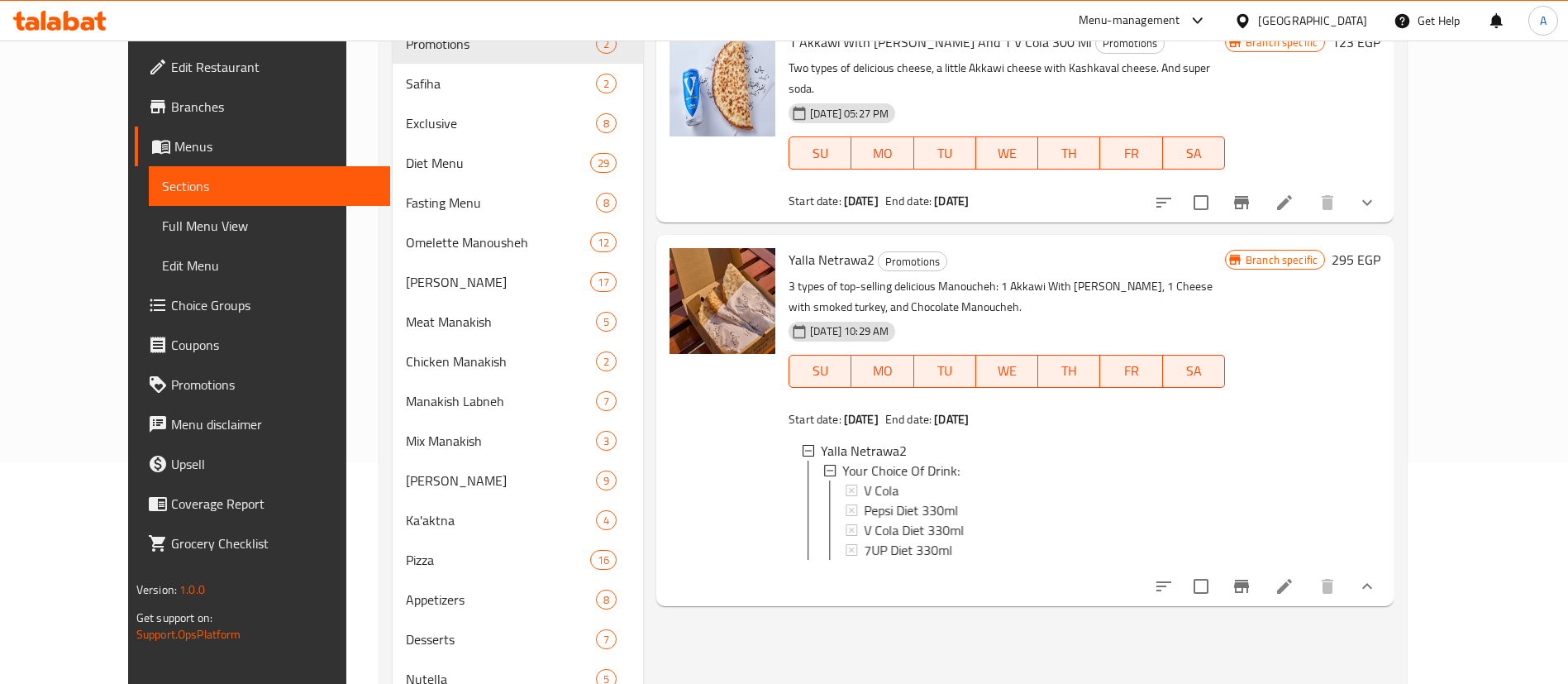
scroll to position [248, 0]
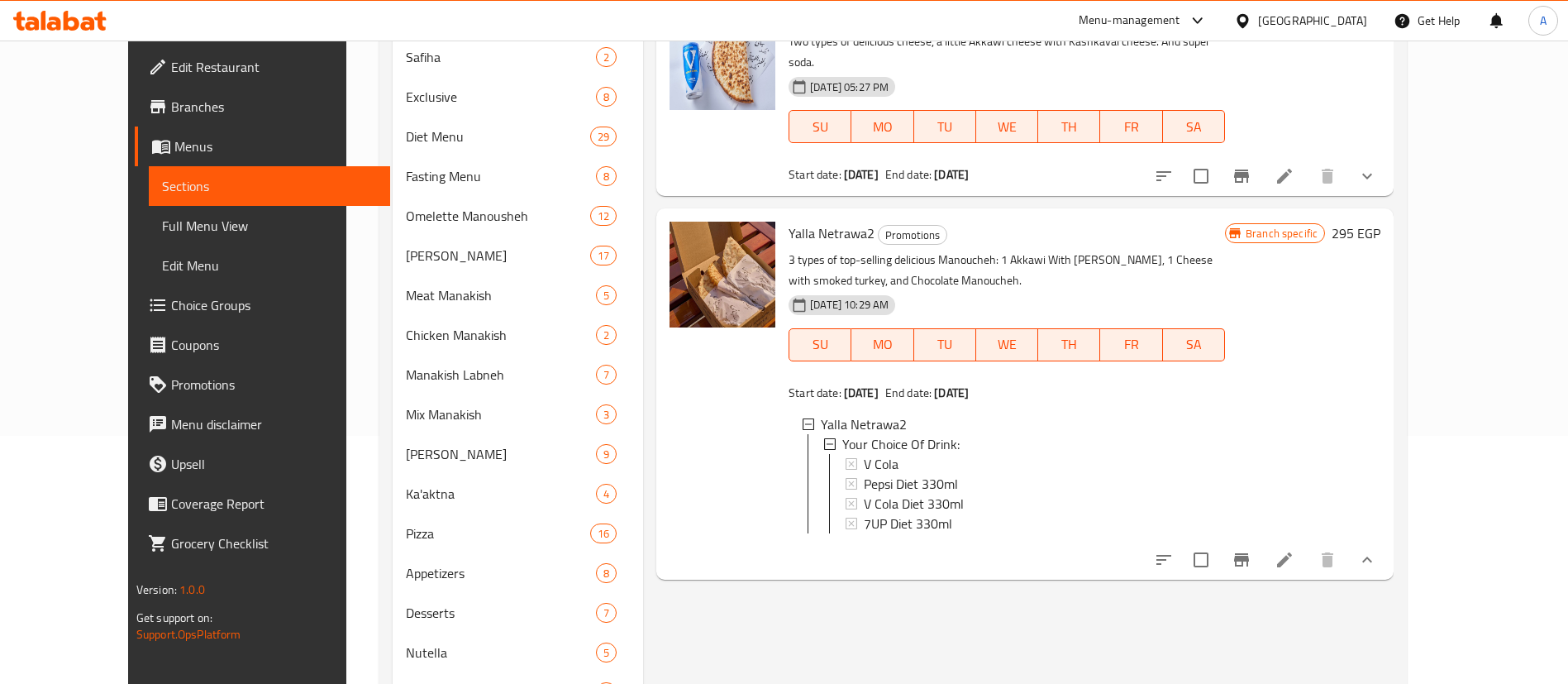
click at [1380, 338] on div "Branch specific 295 EGP" at bounding box center [1302, 393] width 155 height 344
click at [937, 609] on div "Menu items Add Sort Manage items 1 Akkawi WIth Kashkawan Manoucheh And 1 V Cola…" at bounding box center [1018, 367] width 751 height 860
